Goal: Task Accomplishment & Management: Complete application form

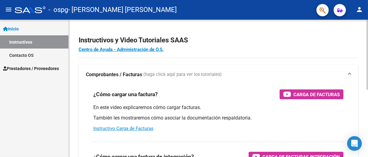
click at [367, 21] on div at bounding box center [367, 55] width 2 height 70
click at [29, 70] on span "Prestadores / Proveedores" at bounding box center [31, 68] width 56 height 7
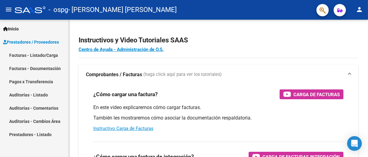
click at [31, 53] on link "Facturas - Listado/Carga" at bounding box center [34, 54] width 68 height 13
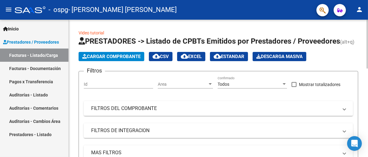
click at [108, 54] on span "Cargar Comprobante" at bounding box center [111, 57] width 58 height 6
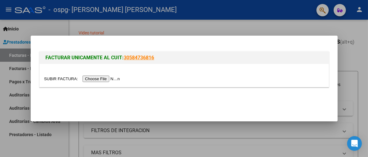
click at [103, 79] on input "file" at bounding box center [83, 78] width 78 height 6
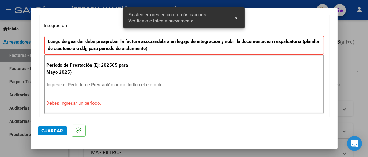
scroll to position [162, 0]
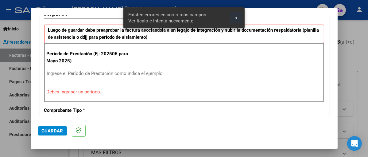
click at [235, 17] on span "x" at bounding box center [236, 18] width 2 height 6
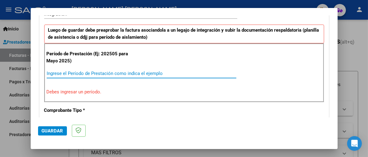
click at [99, 73] on input "Ingrese el Período de Prestación como indica el ejemplo" at bounding box center [142, 74] width 190 height 6
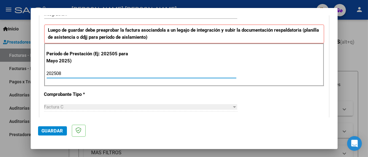
type input "202508"
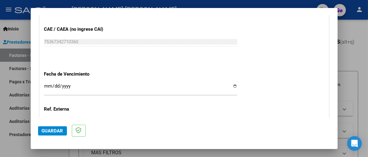
scroll to position [395, 0]
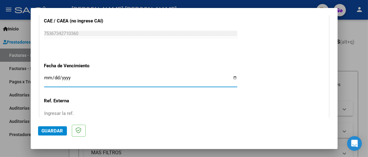
click at [232, 77] on input "Ingresar la fecha" at bounding box center [140, 80] width 193 height 10
type input "[DATE]"
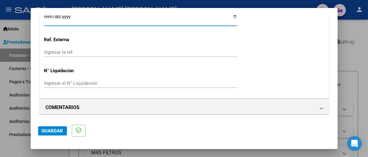
click at [58, 131] on span "Guardar" at bounding box center [52, 131] width 21 height 6
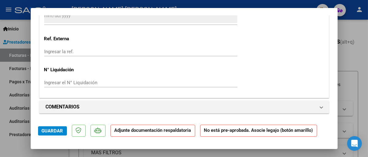
scroll to position [491, 0]
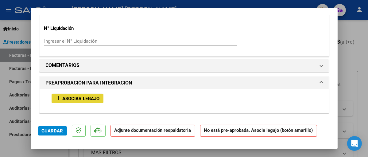
click at [67, 98] on span "Asociar Legajo" at bounding box center [81, 99] width 37 height 6
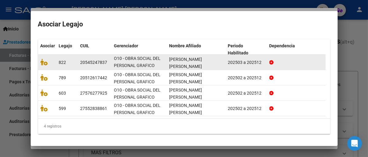
scroll to position [68, 0]
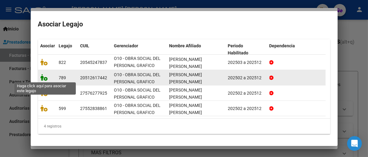
click at [46, 78] on icon at bounding box center [43, 77] width 7 height 7
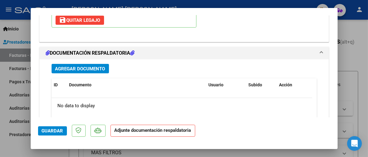
scroll to position [637, 0]
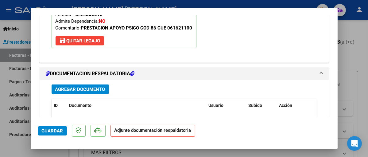
click at [82, 88] on span "Agregar Documento" at bounding box center [80, 90] width 50 height 6
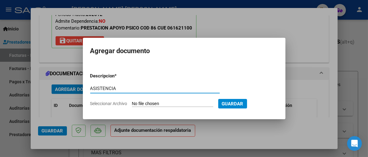
type input "ASISTENCIA"
click at [124, 103] on span "Seleccionar Archivo" at bounding box center [108, 103] width 37 height 5
click at [132, 103] on input "Seleccionar Archivo" at bounding box center [172, 104] width 81 height 6
type input "C:\fakepath\Asist [PERSON_NAME] 8-25.pdf"
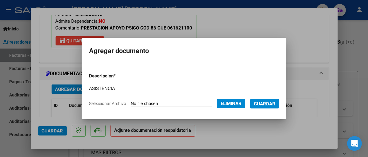
click at [273, 102] on span "Guardar" at bounding box center [264, 104] width 21 height 6
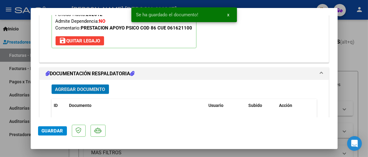
click at [52, 129] on span "Guardar" at bounding box center [52, 131] width 21 height 6
click at [227, 14] on span "x" at bounding box center [228, 15] width 2 height 6
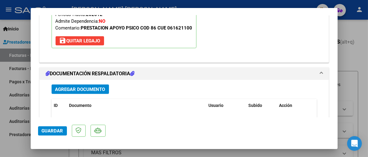
drag, startPoint x: 12, startPoint y: 34, endPoint x: 21, endPoint y: 88, distance: 55.1
click at [12, 34] on div at bounding box center [184, 78] width 368 height 157
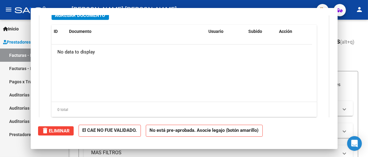
scroll to position [0, 0]
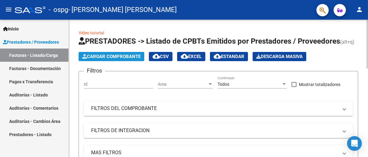
click at [106, 56] on span "Cargar Comprobante" at bounding box center [111, 57] width 58 height 6
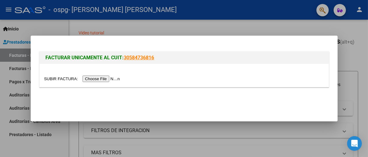
click at [104, 79] on input "file" at bounding box center [83, 78] width 78 height 6
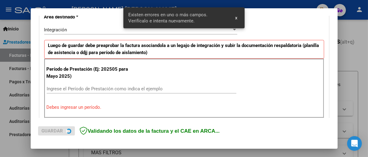
scroll to position [151, 0]
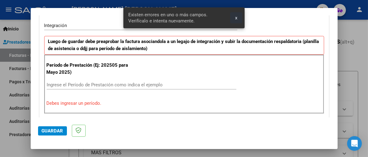
click at [236, 17] on span "x" at bounding box center [236, 18] width 2 height 6
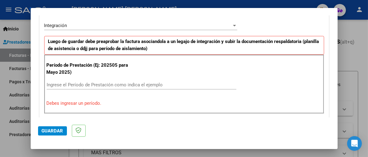
click at [101, 83] on input "Ingrese el Período de Prestación como indica el ejemplo" at bounding box center [142, 85] width 190 height 6
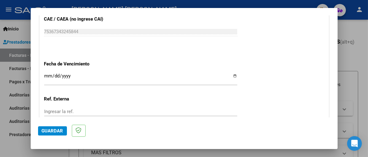
scroll to position [427, 0]
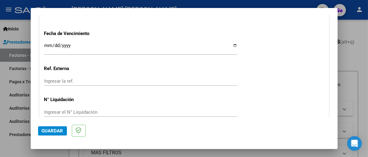
type input "202508"
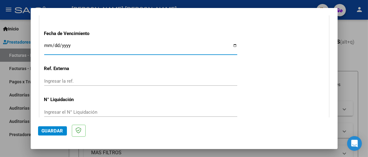
click at [230, 44] on input "Ingresar la fecha" at bounding box center [140, 48] width 193 height 10
type input "[DATE]"
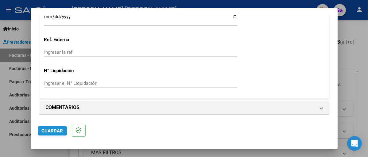
click at [51, 132] on span "Guardar" at bounding box center [52, 131] width 21 height 6
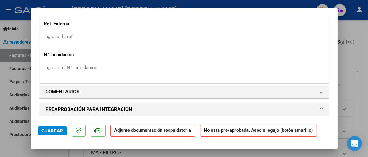
scroll to position [552, 0]
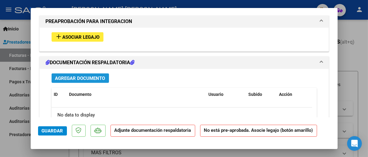
click at [82, 75] on span "Agregar Documento" at bounding box center [80, 78] width 50 height 6
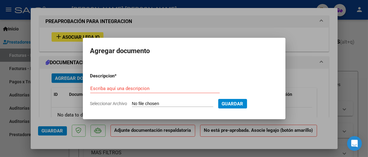
click at [63, 45] on div at bounding box center [184, 78] width 368 height 157
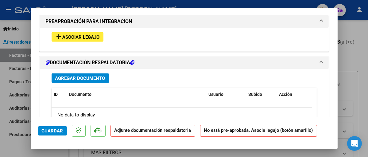
click at [69, 33] on button "add Asociar Legajo" at bounding box center [78, 37] width 52 height 10
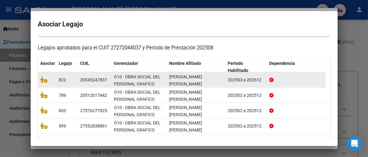
scroll to position [68, 0]
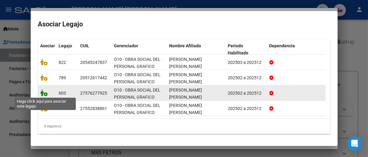
click at [43, 93] on icon at bounding box center [43, 92] width 7 height 7
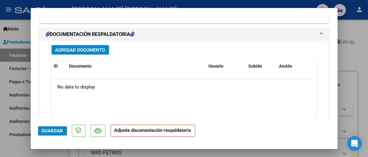
scroll to position [691, 0]
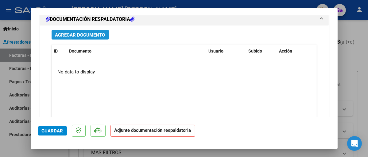
click at [91, 35] on span "Agregar Documento" at bounding box center [80, 35] width 50 height 6
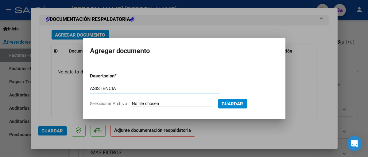
type input "ASISTENCIA"
click at [138, 103] on input "Seleccionar Archivo" at bounding box center [172, 104] width 81 height 6
type input "C:\fakepath\Asist [PERSON_NAME] 8-25.pdf"
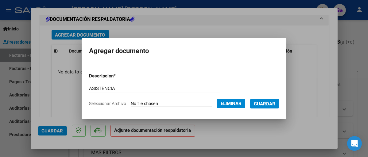
click at [262, 102] on span "Guardar" at bounding box center [264, 104] width 21 height 6
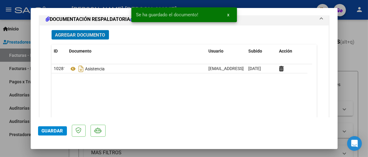
click at [44, 133] on span "Guardar" at bounding box center [52, 131] width 21 height 6
click at [229, 13] on button "x" at bounding box center [228, 14] width 12 height 11
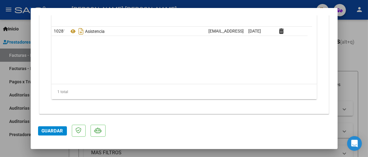
scroll to position [606, 0]
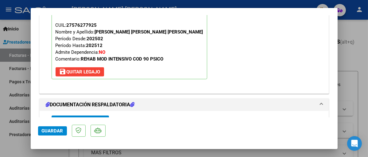
click at [22, 46] on div at bounding box center [184, 78] width 368 height 157
type input "$ 0,00"
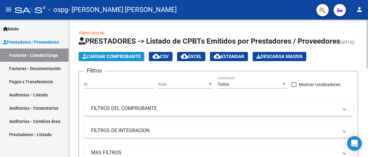
click at [112, 54] on span "Cargar Comprobante" at bounding box center [111, 57] width 58 height 6
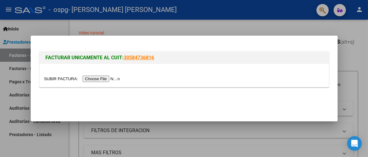
click at [105, 79] on input "file" at bounding box center [83, 78] width 78 height 6
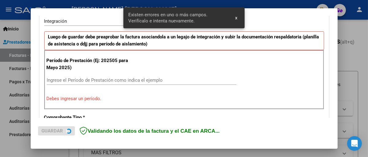
scroll to position [162, 0]
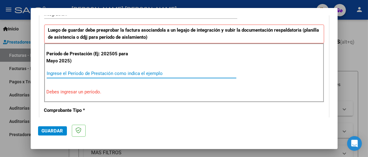
click at [111, 71] on input "Ingrese el Período de Prestación como indica el ejemplo" at bounding box center [142, 74] width 190 height 6
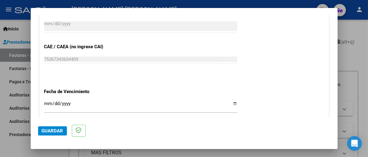
scroll to position [377, 0]
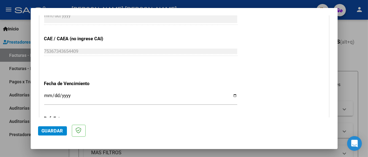
type input "202508"
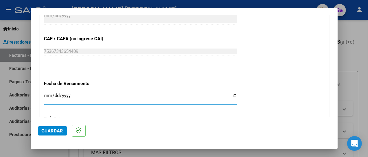
click at [231, 94] on input "Ingresar la fecha" at bounding box center [140, 98] width 193 height 10
type input "[DATE]"
click at [52, 129] on span "Guardar" at bounding box center [52, 131] width 21 height 6
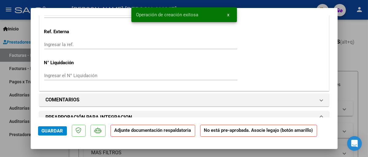
scroll to position [522, 0]
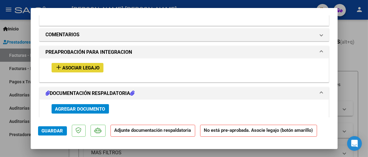
click at [73, 65] on span "Asociar Legajo" at bounding box center [81, 68] width 37 height 6
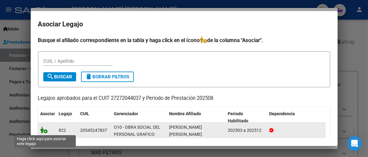
click at [46, 128] on icon at bounding box center [43, 129] width 7 height 7
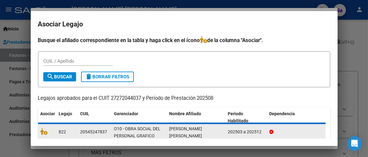
scroll to position [537, 0]
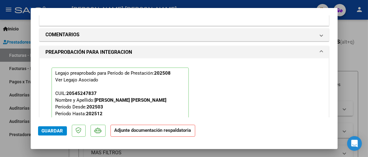
click at [134, 130] on strong "Adjunte documentación respaldatoria" at bounding box center [152, 130] width 77 height 6
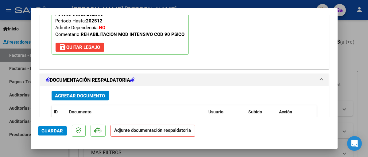
scroll to position [660, 0]
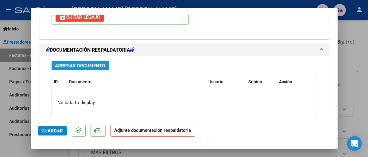
click at [87, 64] on span "Agregar Documento" at bounding box center [80, 66] width 50 height 6
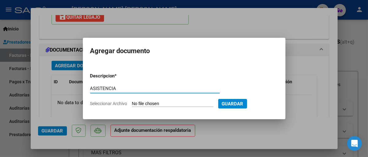
type input "ASISTENCIA"
click at [135, 104] on input "Seleccionar Archivo" at bounding box center [172, 104] width 81 height 6
type input "C:\fakepath\Asist [PERSON_NAME] 8 -25.pdf"
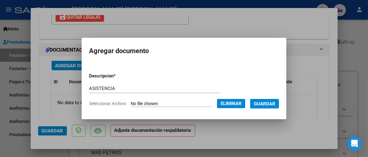
click at [267, 103] on span "Guardar" at bounding box center [264, 104] width 21 height 6
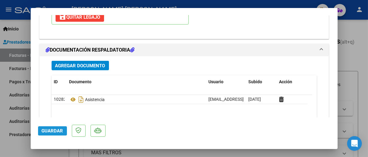
click at [54, 132] on span "Guardar" at bounding box center [52, 131] width 21 height 6
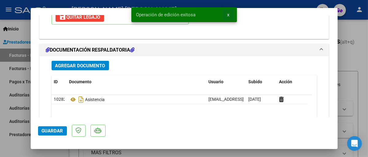
click at [230, 12] on button "x" at bounding box center [228, 14] width 12 height 11
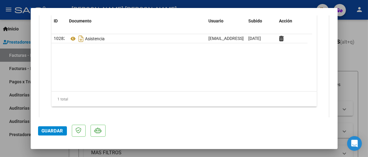
scroll to position [728, 0]
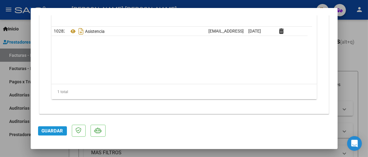
click at [55, 131] on span "Guardar" at bounding box center [52, 131] width 21 height 6
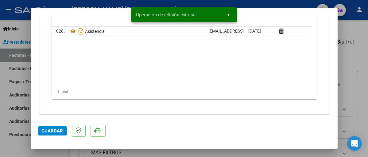
click at [27, 34] on div at bounding box center [184, 78] width 368 height 157
type input "$ 0,00"
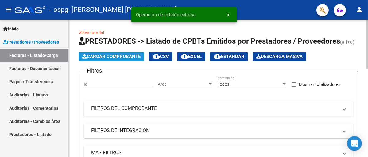
click at [118, 54] on span "Cargar Comprobante" at bounding box center [111, 57] width 58 height 6
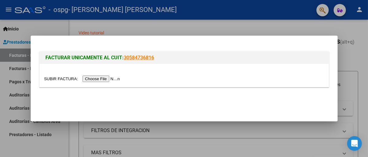
click at [103, 79] on input "file" at bounding box center [83, 78] width 78 height 6
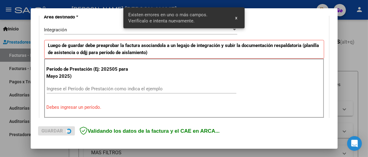
scroll to position [151, 0]
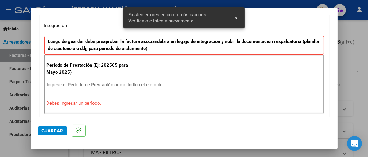
click at [68, 81] on div "Ingrese el Período de Prestación como indica el ejemplo" at bounding box center [142, 84] width 190 height 9
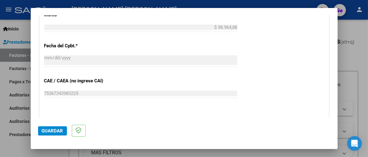
scroll to position [365, 0]
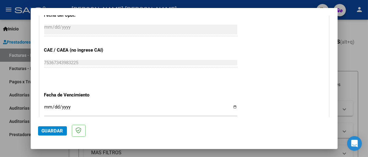
type input "202508"
click at [231, 107] on input "Ingresar la fecha" at bounding box center [140, 109] width 193 height 10
type input "[DATE]"
click at [61, 132] on span "Guardar" at bounding box center [52, 131] width 21 height 6
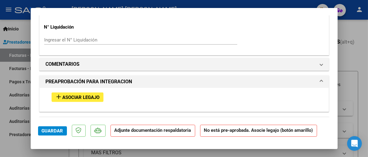
scroll to position [491, 0]
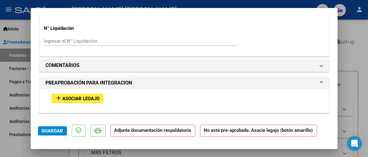
click at [80, 99] on span "Asociar Legajo" at bounding box center [81, 99] width 37 height 6
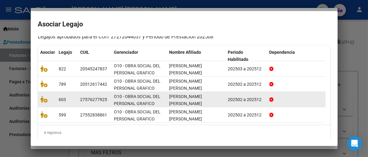
scroll to position [68, 0]
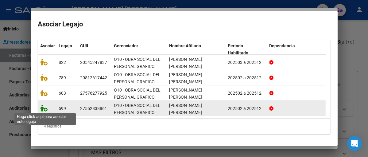
click at [46, 108] on icon at bounding box center [43, 108] width 7 height 7
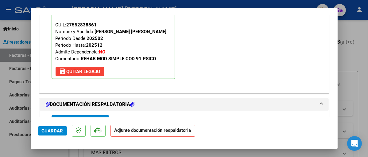
scroll to position [637, 0]
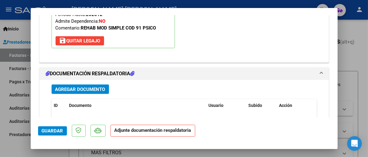
click at [82, 89] on span "Agregar Documento" at bounding box center [80, 90] width 50 height 6
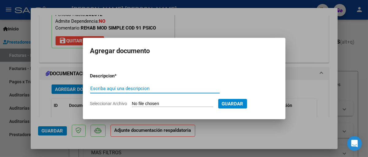
click at [100, 89] on input "Escriba aquí una descripcion" at bounding box center [154, 89] width 129 height 6
type input "ASISTENCIA"
click at [110, 103] on span "Seleccionar Archivo" at bounding box center [108, 103] width 37 height 5
click at [132, 103] on input "Seleccionar Archivo" at bounding box center [172, 104] width 81 height 6
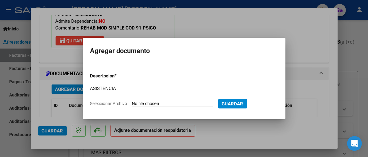
type input "C:\fakepath\Asist Cedron 8-25.pdf"
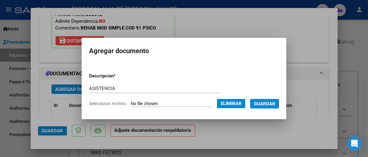
click at [275, 102] on span "Guardar" at bounding box center [264, 104] width 21 height 6
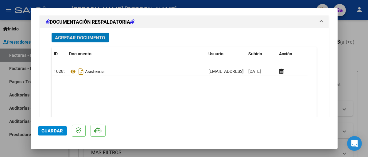
scroll to position [728, 0]
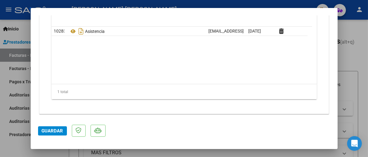
click at [52, 131] on span "Guardar" at bounding box center [52, 131] width 21 height 6
drag, startPoint x: 16, startPoint y: 40, endPoint x: 21, endPoint y: 37, distance: 5.1
click at [17, 40] on div at bounding box center [184, 78] width 368 height 157
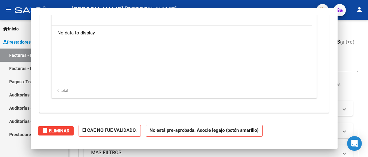
scroll to position [0, 0]
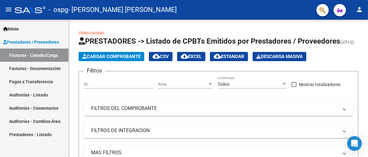
click at [51, 68] on link "Facturas - Documentación" at bounding box center [34, 68] width 68 height 13
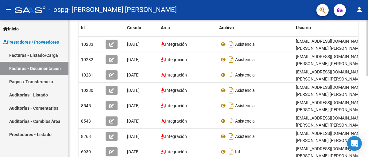
scroll to position [123, 0]
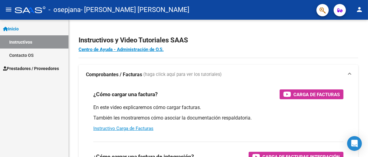
click at [40, 68] on span "Prestadores / Proveedores" at bounding box center [31, 68] width 56 height 7
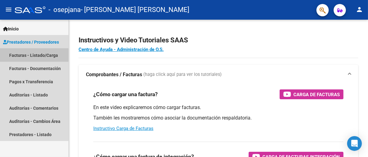
click at [41, 53] on link "Facturas - Listado/Carga" at bounding box center [34, 54] width 68 height 13
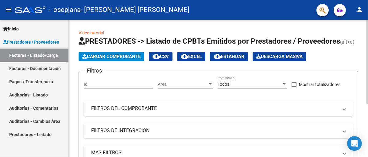
click at [110, 55] on span "Cargar Comprobante" at bounding box center [111, 57] width 58 height 6
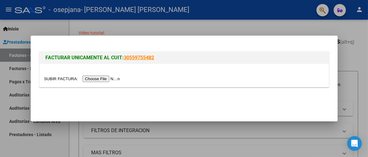
click at [101, 79] on input "file" at bounding box center [83, 78] width 78 height 6
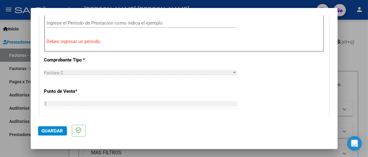
scroll to position [193, 0]
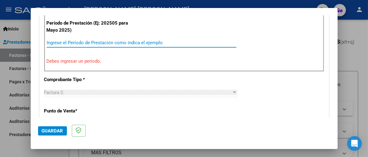
click at [93, 40] on input "Ingrese el Período de Prestación como indica el ejemplo" at bounding box center [142, 43] width 190 height 6
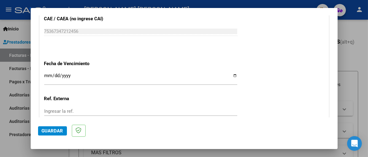
scroll to position [407, 0]
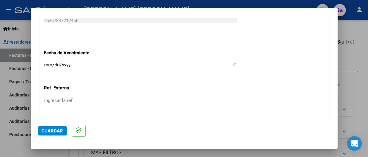
type input "202508"
click at [231, 63] on input "Ingresar la fecha" at bounding box center [140, 67] width 193 height 10
type input "[DATE]"
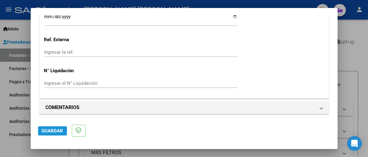
click at [59, 131] on span "Guardar" at bounding box center [52, 131] width 21 height 6
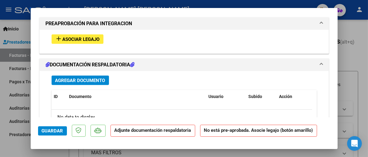
scroll to position [552, 0]
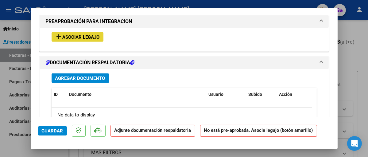
click at [58, 35] on mat-icon "add" at bounding box center [58, 36] width 7 height 7
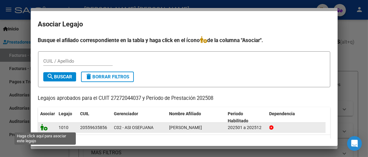
click at [46, 127] on icon at bounding box center [43, 127] width 7 height 7
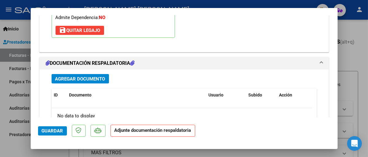
scroll to position [691, 0]
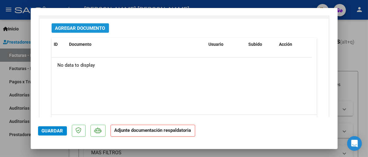
click at [91, 26] on span "Agregar Documento" at bounding box center [80, 28] width 50 height 6
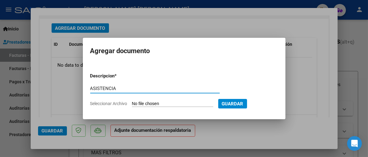
type input "ASISTENCIA"
click at [119, 102] on span "Seleccionar Archivo" at bounding box center [108, 103] width 37 height 5
click at [132, 102] on input "Seleccionar Archivo" at bounding box center [172, 104] width 81 height 6
type input "C:\fakepath\Asist Correa 8-25.pdf"
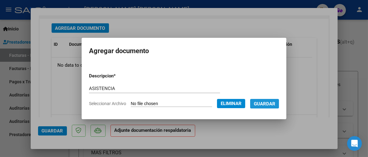
click at [268, 103] on span "Guardar" at bounding box center [264, 104] width 21 height 6
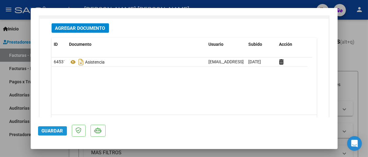
click at [52, 133] on span "Guardar" at bounding box center [52, 131] width 21 height 6
